Goal: Information Seeking & Learning: Learn about a topic

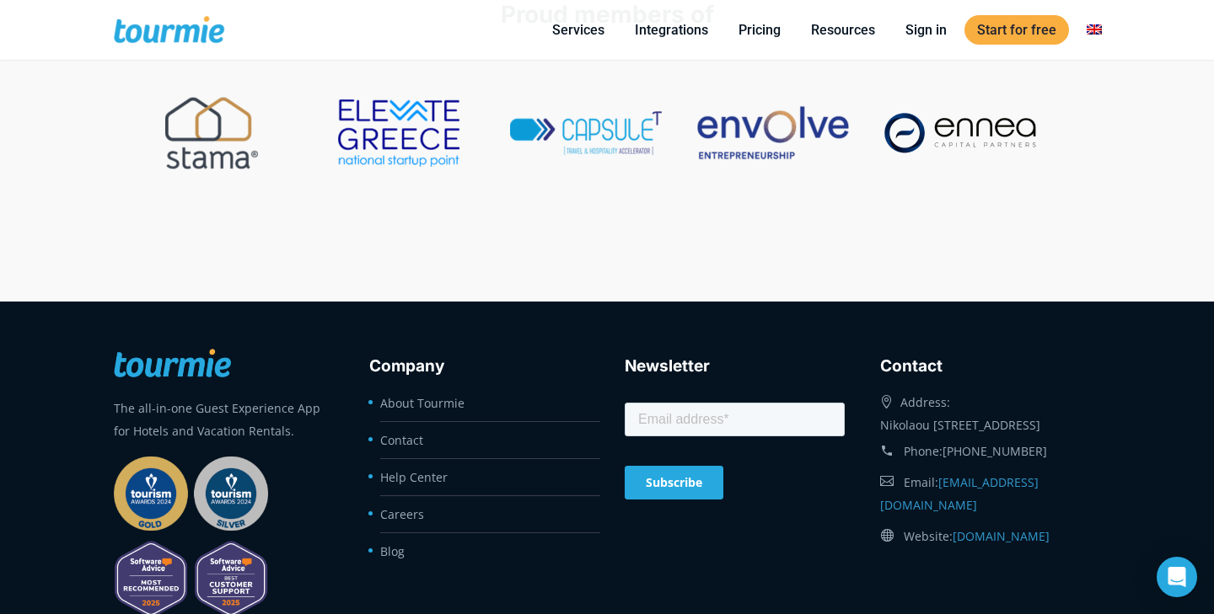
scroll to position [7357, 0]
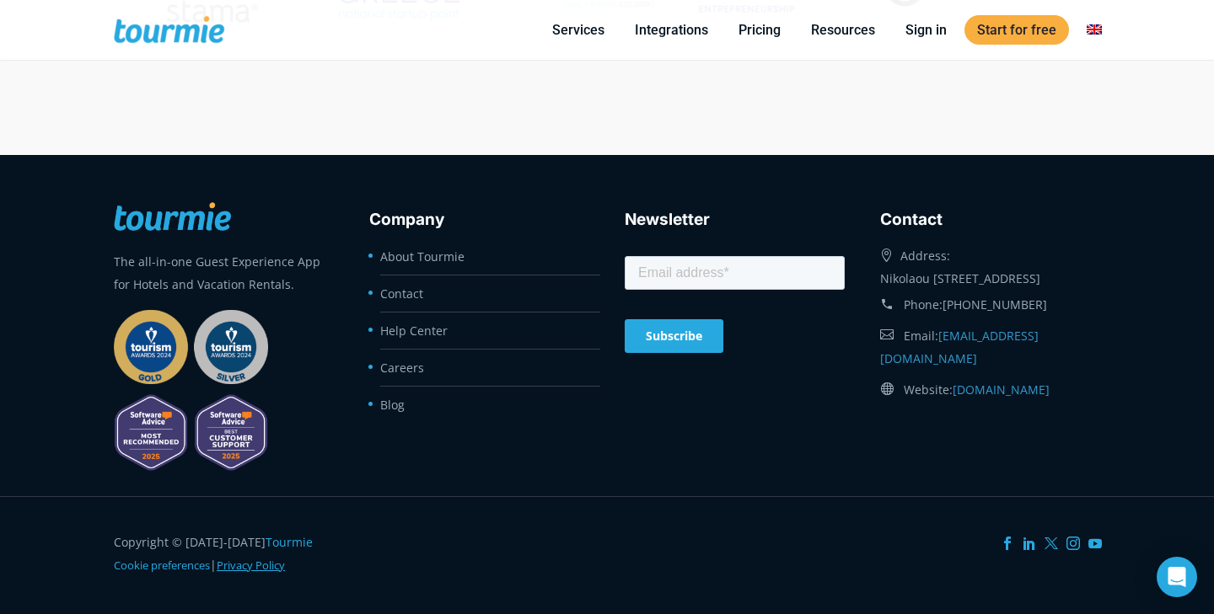
click at [260, 566] on link "Privacy Policy" at bounding box center [251, 565] width 68 height 15
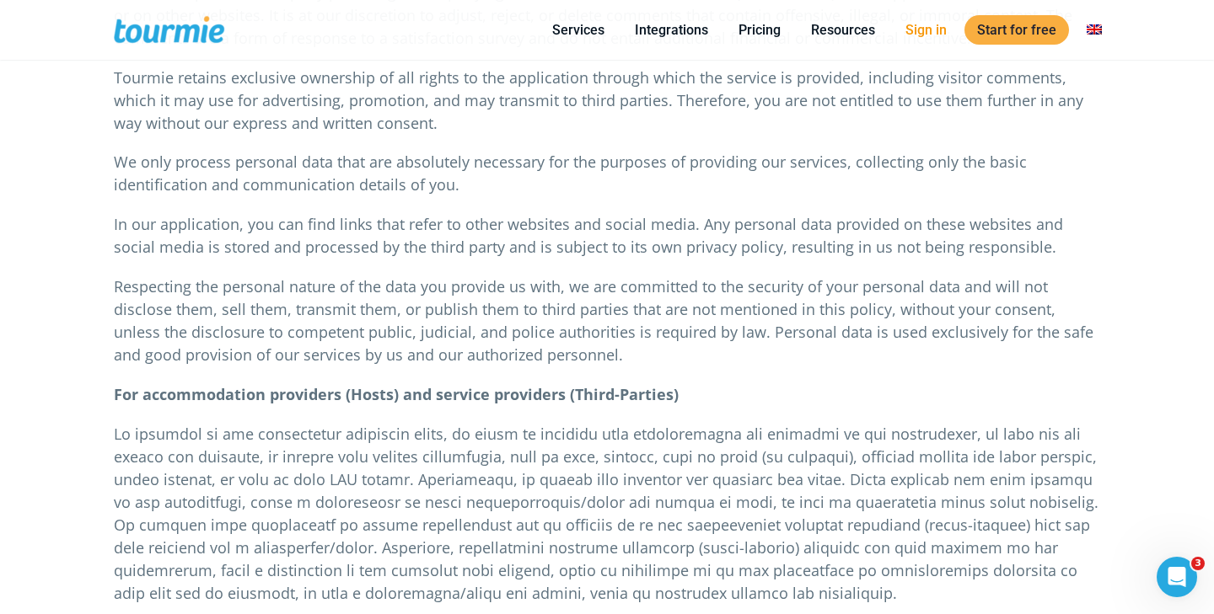
scroll to position [2018, 0]
